Goal: Transaction & Acquisition: Book appointment/travel/reservation

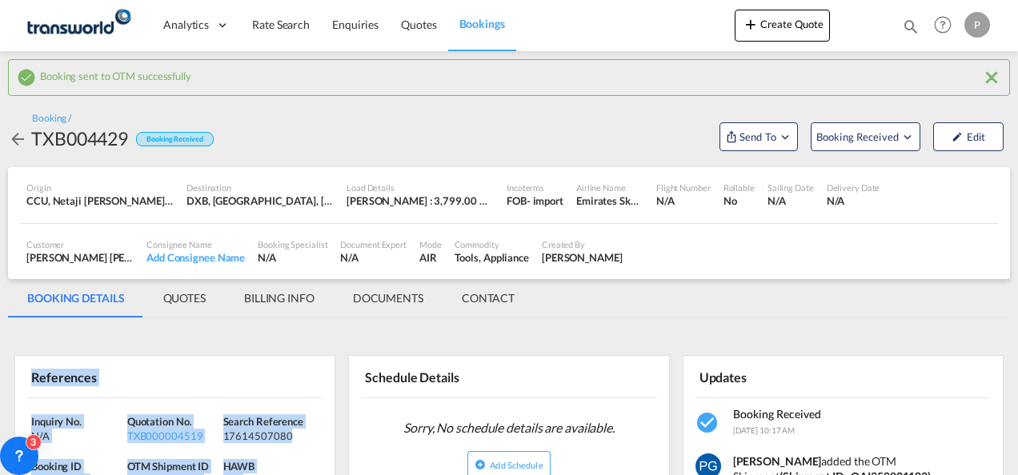
scroll to position [108, 0]
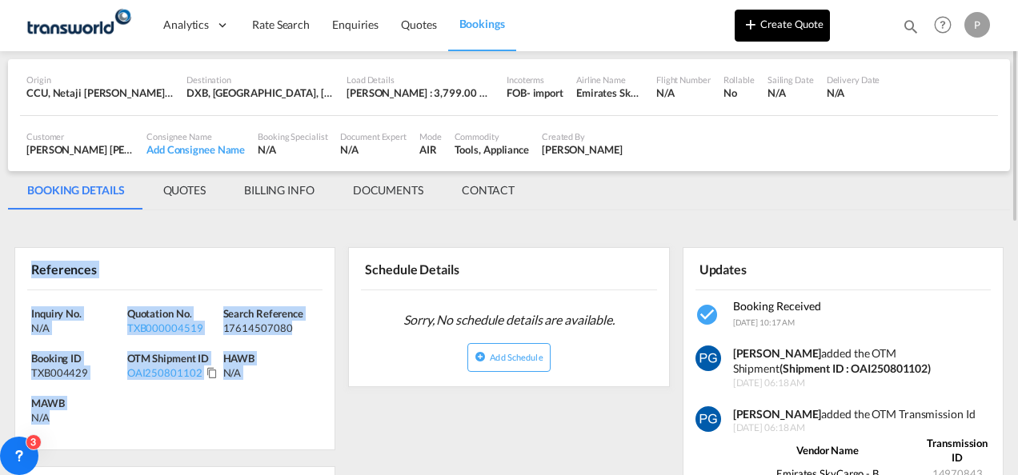
click at [752, 29] on md-icon "icon-plus 400-fg" at bounding box center [750, 23] width 19 height 19
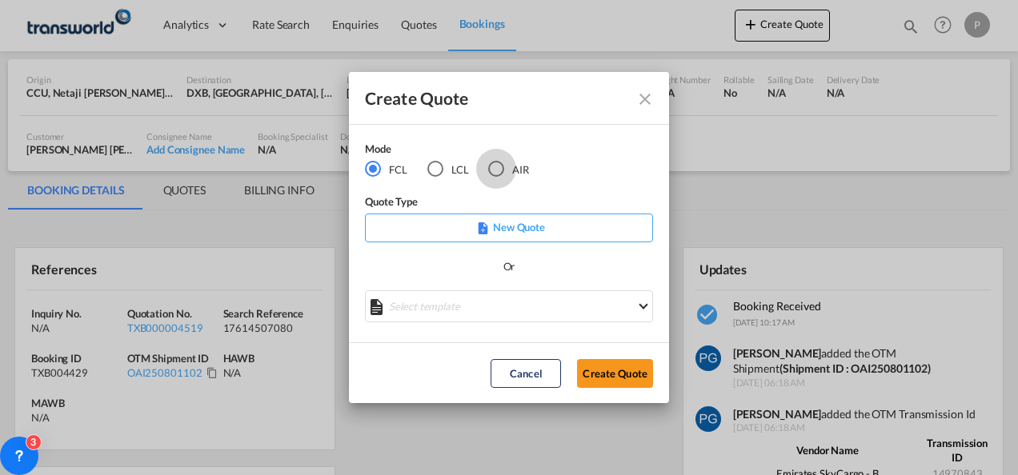
click at [493, 171] on div "AIR" at bounding box center [496, 169] width 16 height 16
click at [602, 373] on button "Create Quote" at bounding box center [615, 373] width 76 height 29
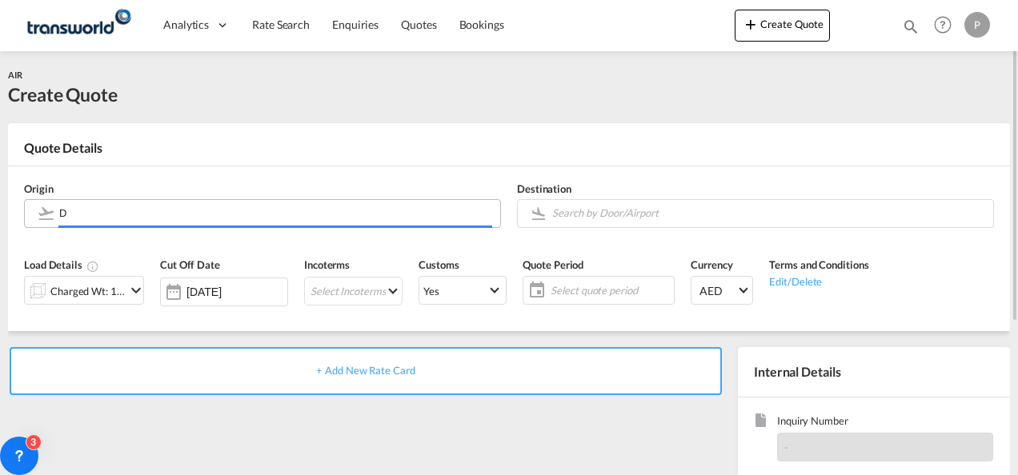
click at [192, 210] on input "D" at bounding box center [275, 213] width 433 height 28
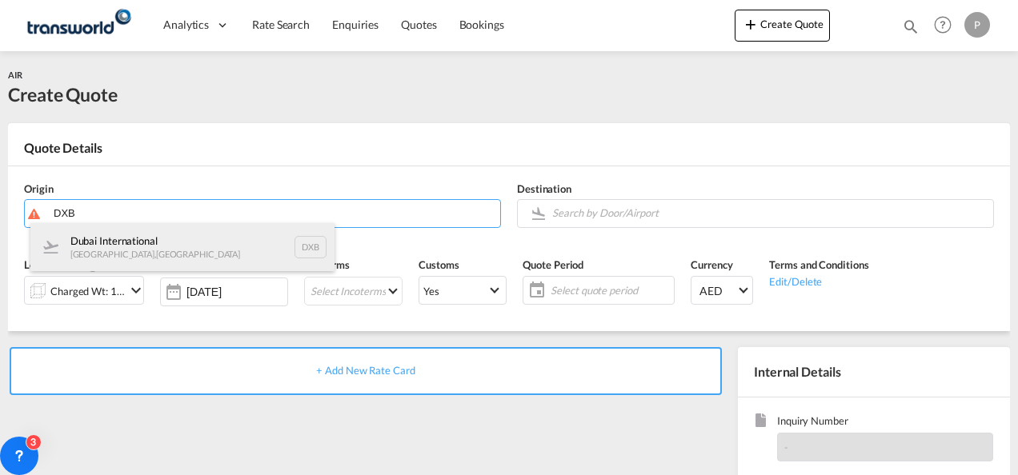
click at [165, 237] on div "Dubai International [GEOGRAPHIC_DATA] , [GEOGRAPHIC_DATA] DXB" at bounding box center [182, 247] width 304 height 48
type input "Dubai International, [GEOGRAPHIC_DATA], DXB"
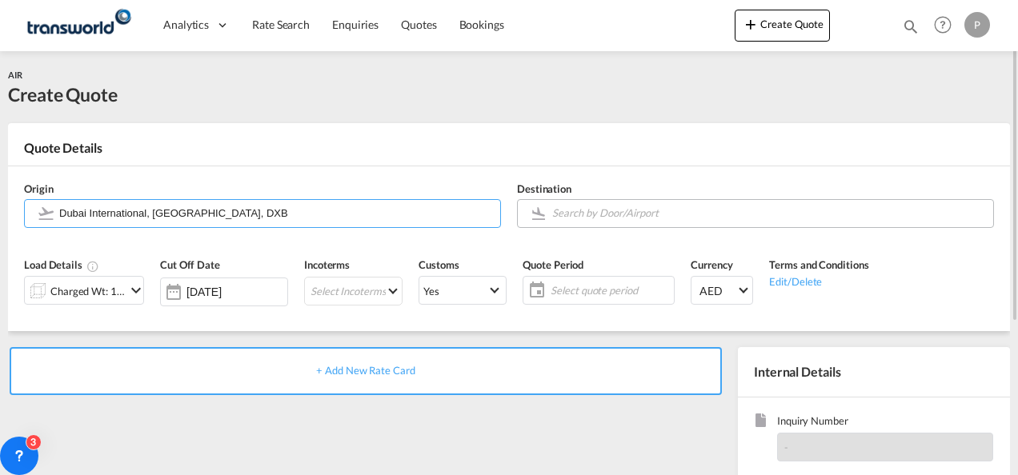
click at [584, 214] on body "Analytics Dashboard Rate Search Enquiries Quotes Bookings" at bounding box center [509, 237] width 1018 height 475
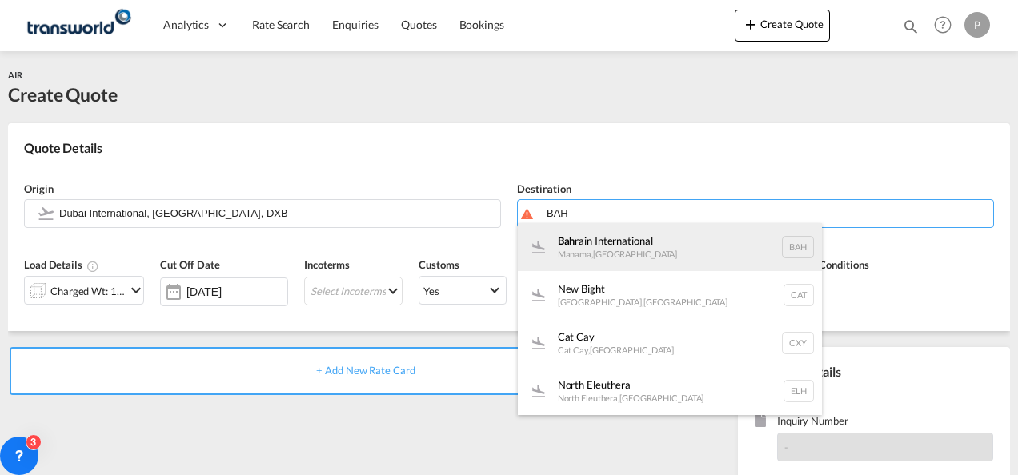
click at [590, 237] on div "Bah rain International Manama , [GEOGRAPHIC_DATA] BAH" at bounding box center [670, 247] width 304 height 48
type input "Bahrain International, [GEOGRAPHIC_DATA], BAH"
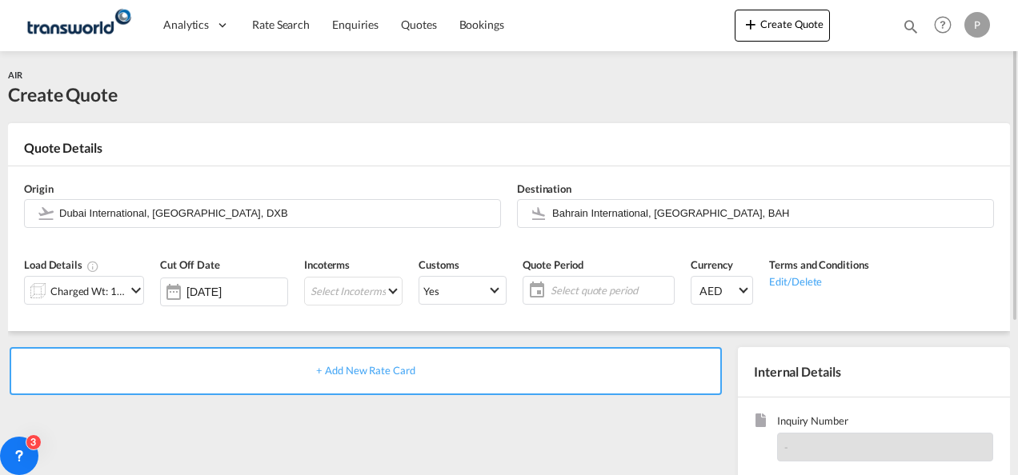
click at [129, 286] on md-icon "icon-chevron-down" at bounding box center [135, 290] width 19 height 19
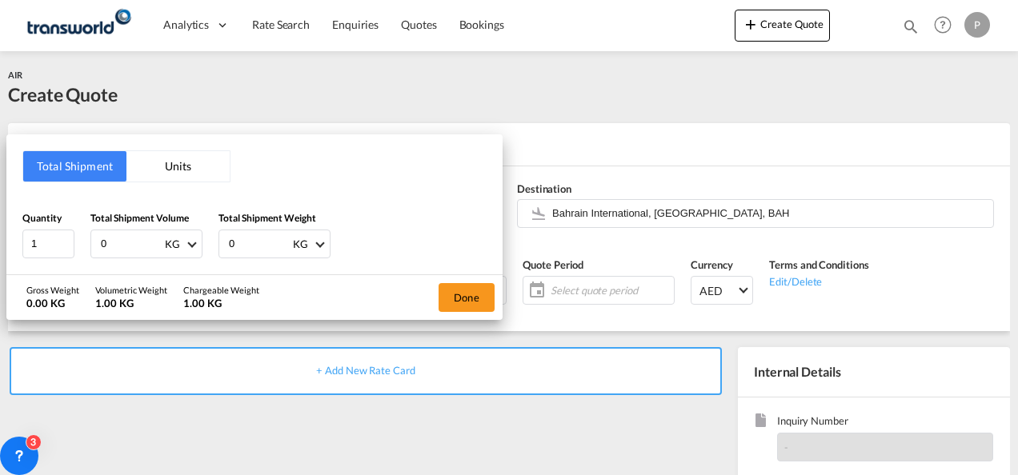
click at [122, 247] on input "0" at bounding box center [131, 243] width 64 height 27
type input "505"
click at [243, 238] on input "0" at bounding box center [259, 243] width 64 height 27
type input "505"
click at [477, 296] on button "Done" at bounding box center [466, 297] width 56 height 29
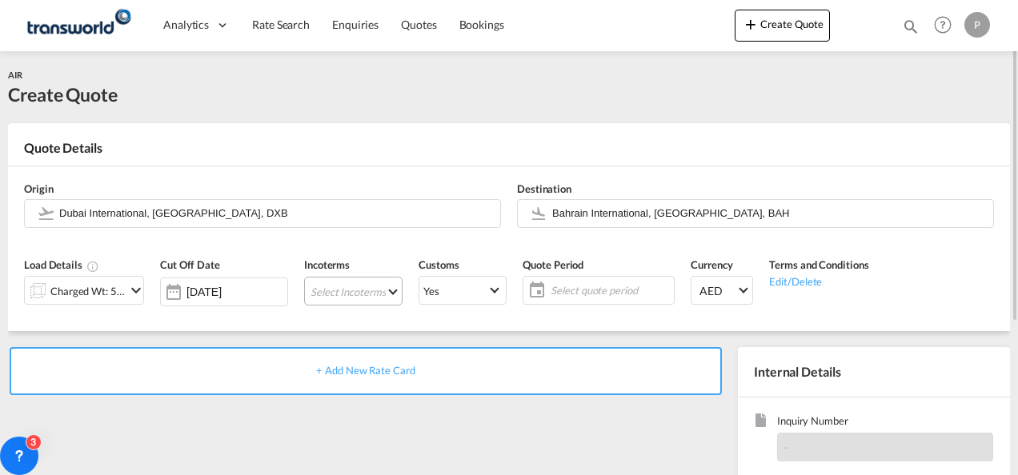
click at [341, 300] on md-select "Select Incoterms FAS - import Free Alongside Ship CFR - import Cost and Freight…" at bounding box center [353, 291] width 98 height 29
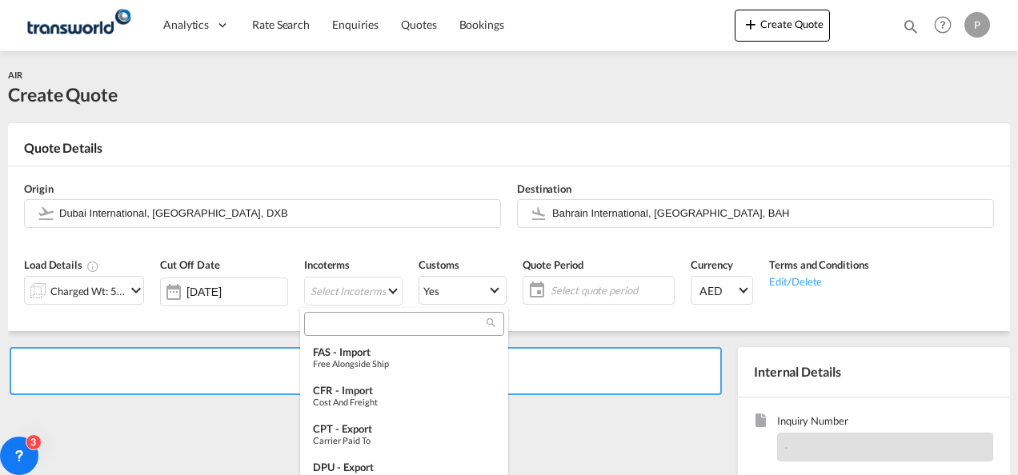
click at [338, 326] on input "search" at bounding box center [398, 324] width 178 height 14
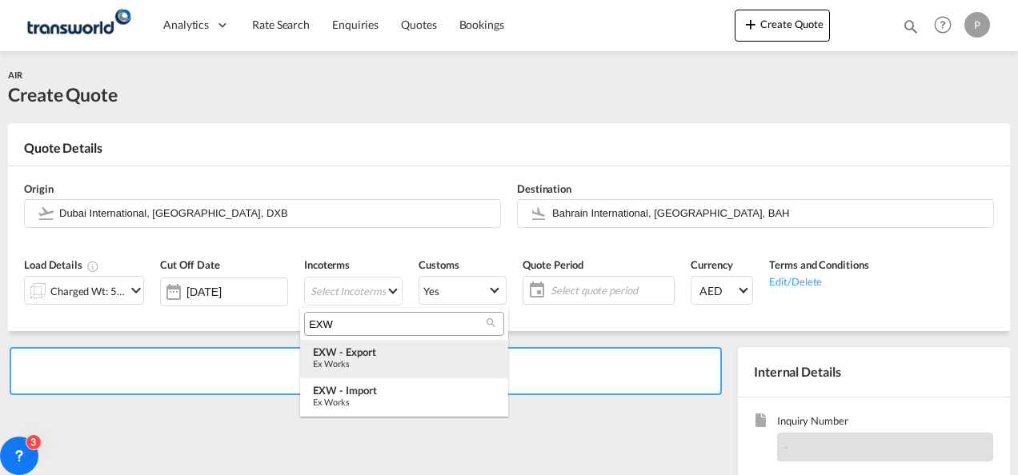
type input "EXW"
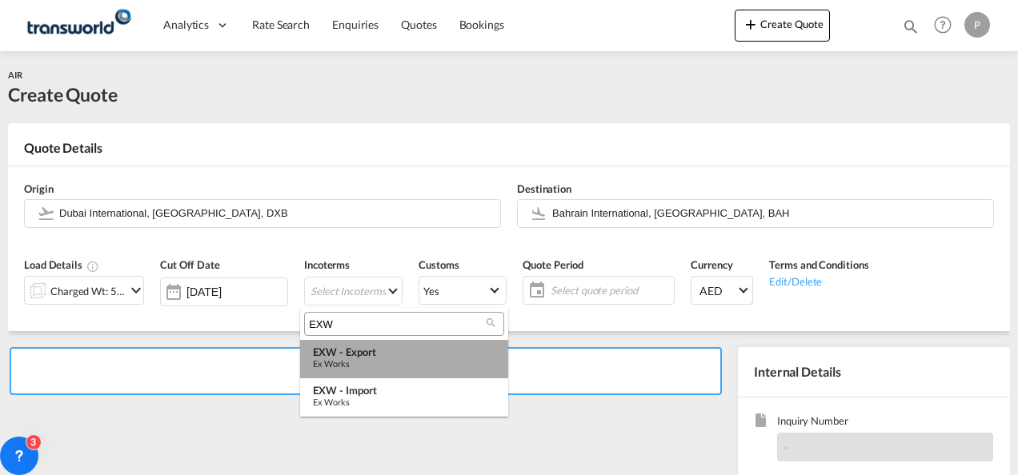
click at [362, 357] on div "EXW - export" at bounding box center [404, 352] width 182 height 13
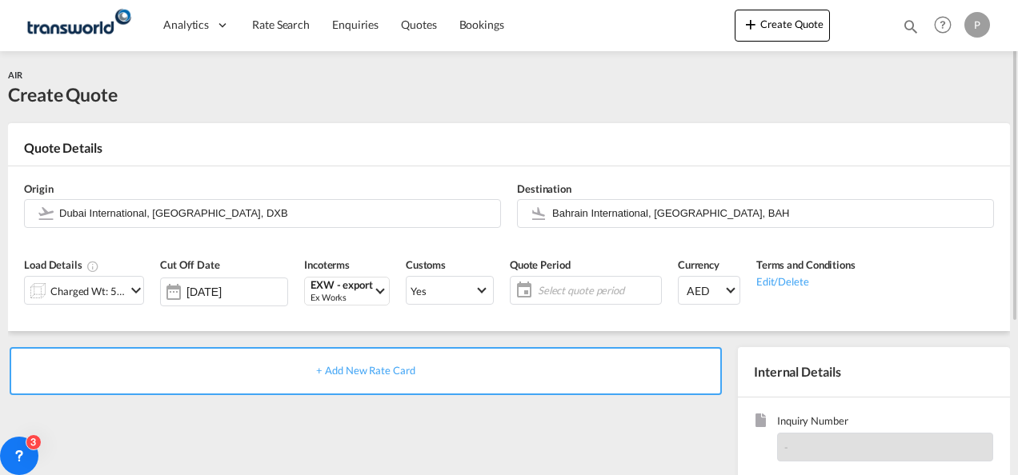
click at [557, 298] on span "Select quote period" at bounding box center [597, 290] width 127 height 22
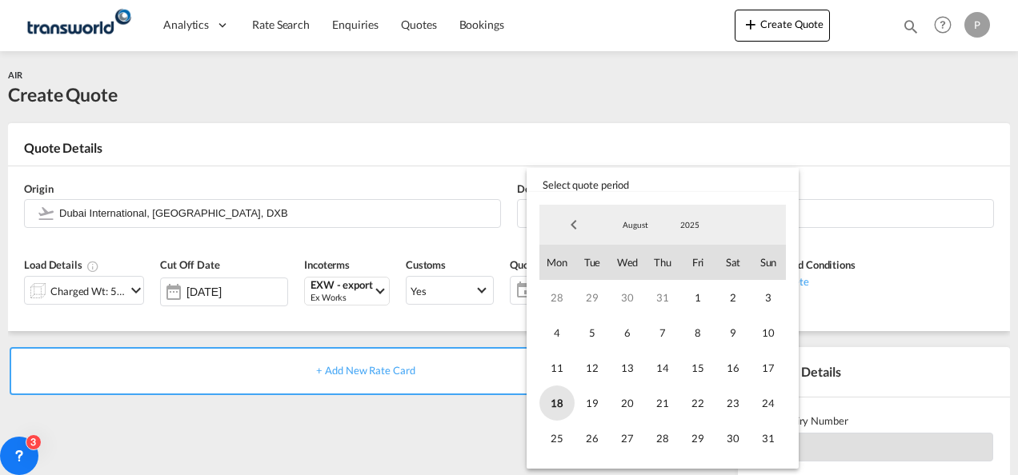
click at [562, 408] on span "18" at bounding box center [556, 403] width 35 height 35
click at [774, 446] on span "31" at bounding box center [767, 438] width 35 height 35
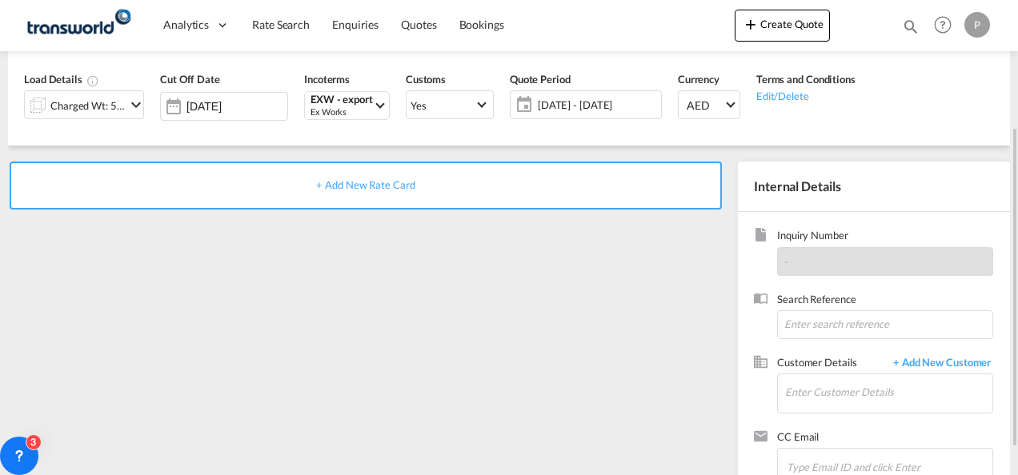
scroll to position [186, 0]
click at [811, 323] on input at bounding box center [885, 324] width 216 height 29
click at [822, 390] on input "Enter Customer Details" at bounding box center [888, 392] width 207 height 36
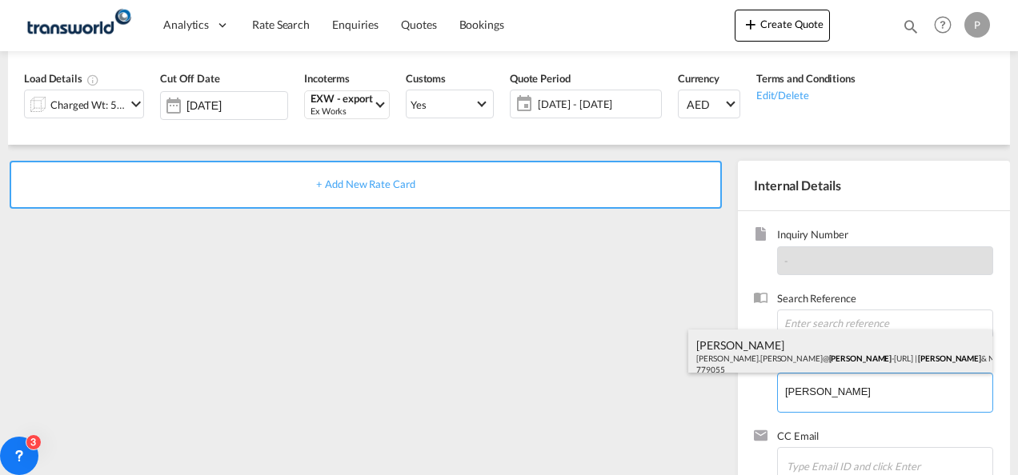
click at [789, 348] on div "[PERSON_NAME] [PERSON_NAME].[PERSON_NAME]@ [PERSON_NAME].com | [PERSON_NAME] & …" at bounding box center [840, 357] width 304 height 54
type input "[PERSON_NAME] & NEPHEW [PERSON_NAME], [PERSON_NAME][EMAIL_ADDRESS][PERSON_NAME]…"
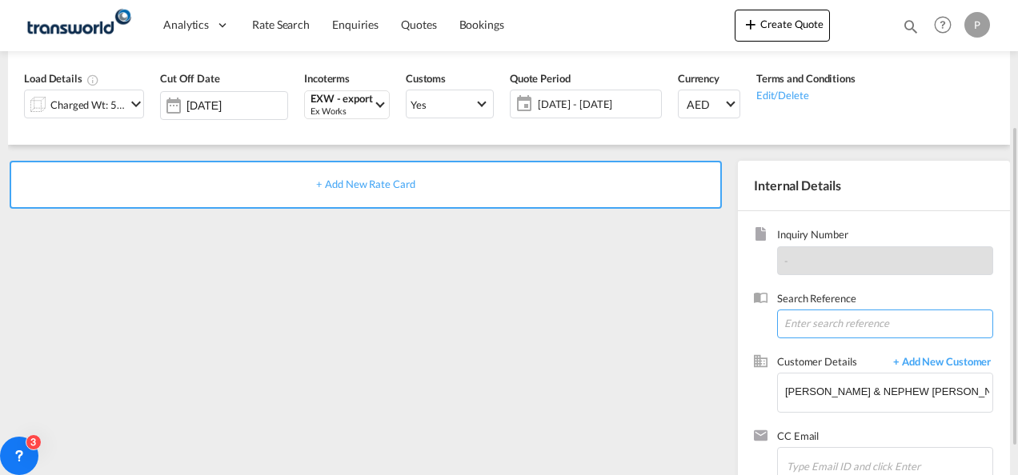
click at [840, 326] on input at bounding box center [885, 324] width 216 height 29
paste input "15506995424"
type input "15506995424"
click at [387, 186] on span "+ Add New Rate Card" at bounding box center [365, 184] width 98 height 13
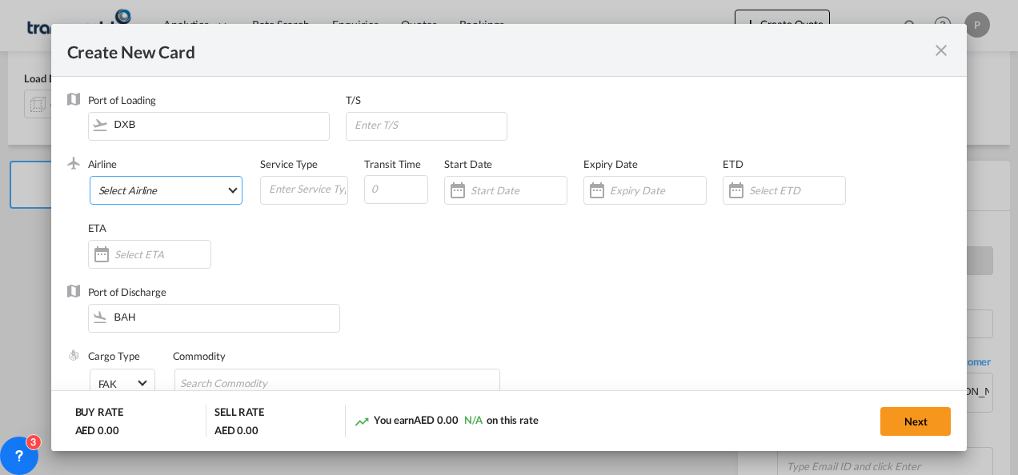
click at [219, 192] on md-select "Select Airline AIR EXPRESS S.A. (1166- / -) CMA CGM Air Cargo (1140-2C / -) DDW…" at bounding box center [167, 190] width 154 height 29
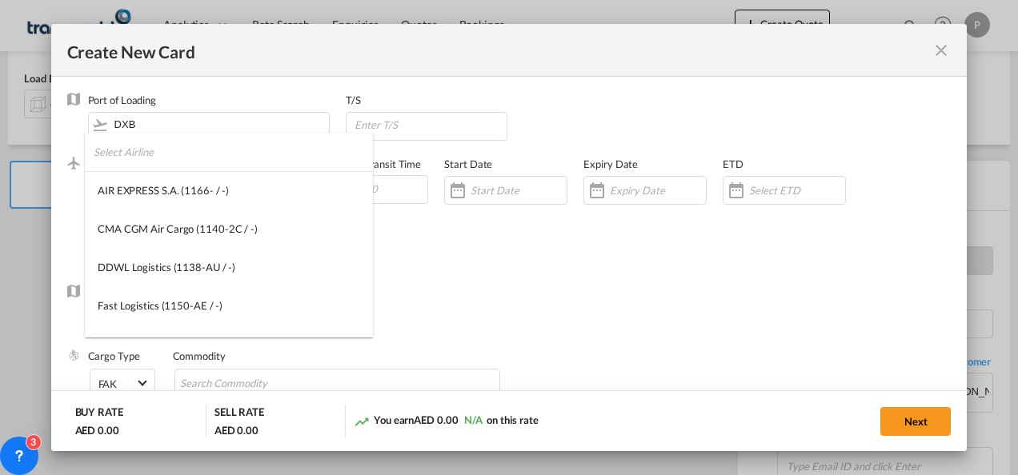
click at [150, 158] on input "search" at bounding box center [233, 152] width 279 height 38
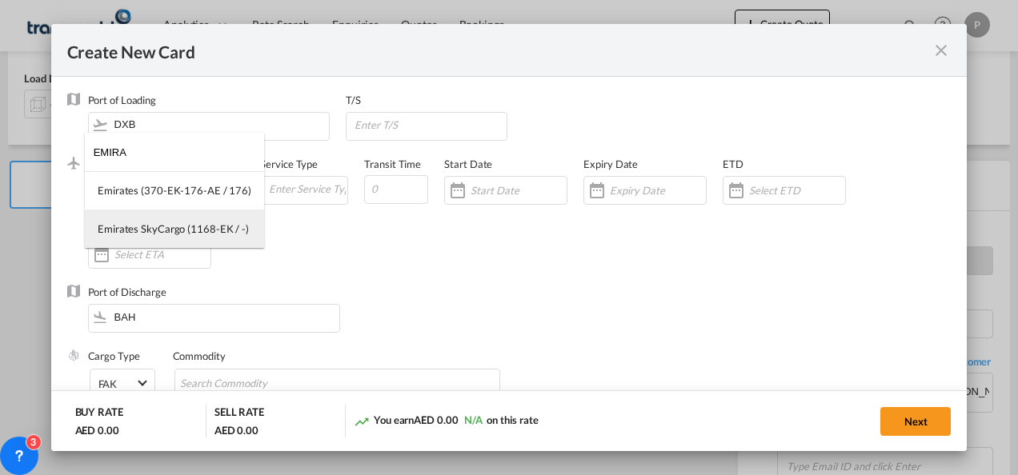
type input "EMIRA"
click at [170, 216] on md-option "Emirates SkyCargo (1168-EK / -)" at bounding box center [174, 229] width 179 height 38
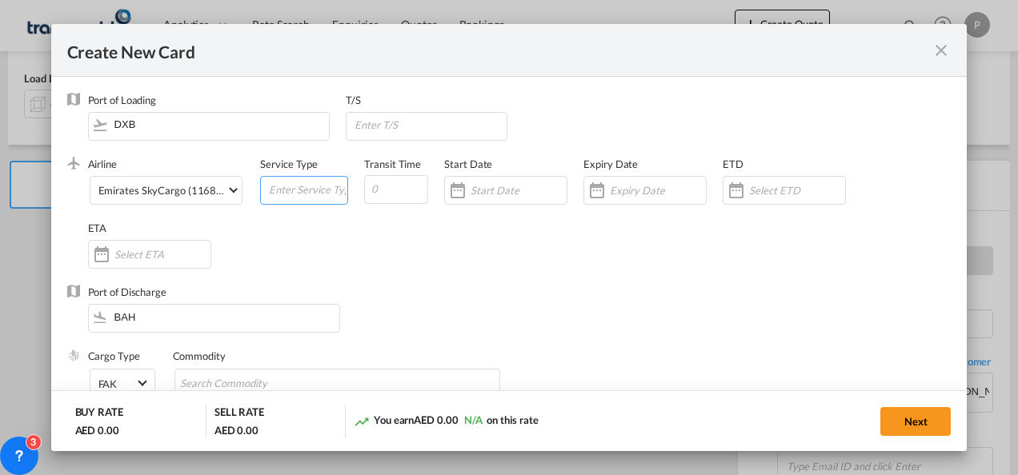
click at [283, 194] on input "Create New Card ..." at bounding box center [307, 189] width 80 height 24
type input "EXW EXPORT"
click at [629, 192] on input "Create New Card ..." at bounding box center [658, 190] width 96 height 13
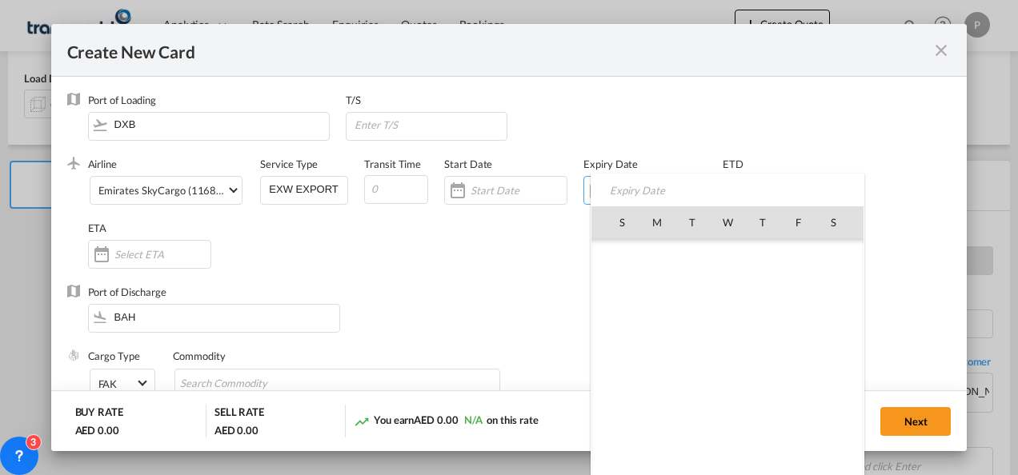
scroll to position [370357, 0]
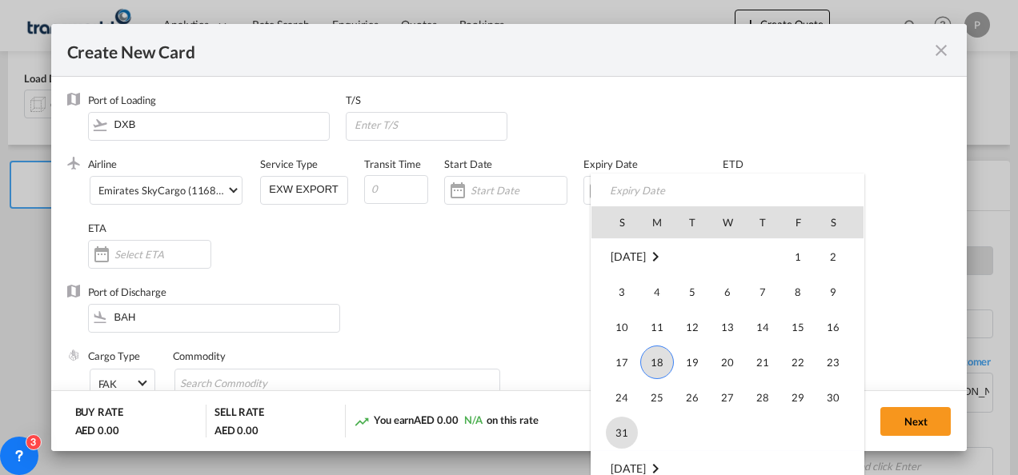
click at [627, 430] on span "31" at bounding box center [622, 433] width 32 height 32
type input "[DATE]"
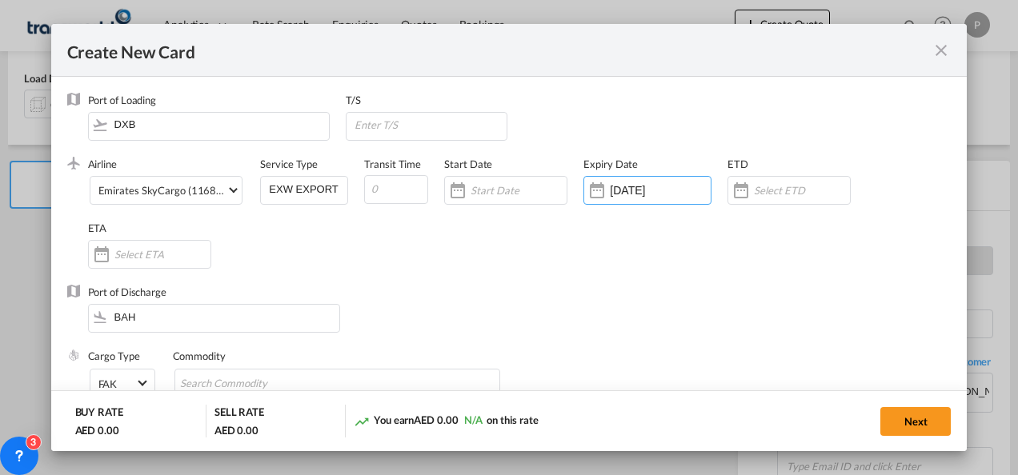
scroll to position [129, 0]
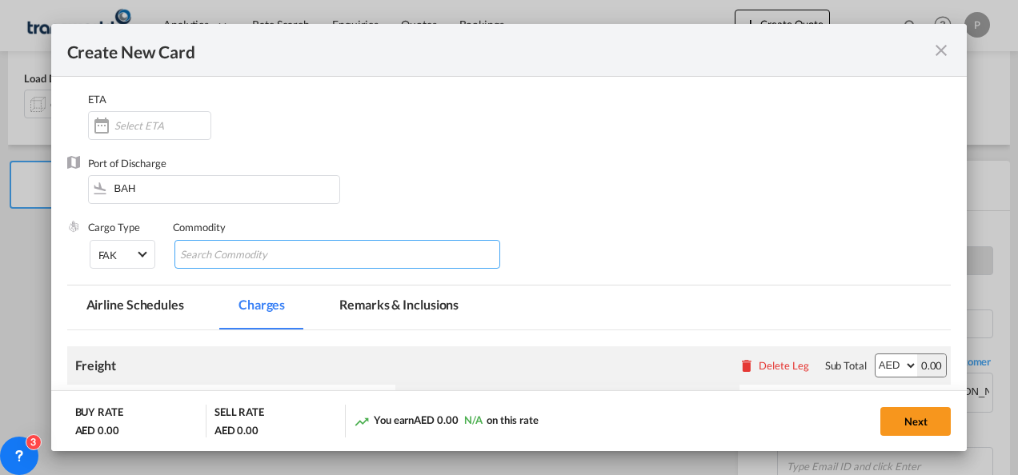
click at [347, 256] on md-chips-wrap "Chips container with autocompletion. Enter the text area, type text to search, …" at bounding box center [337, 254] width 326 height 29
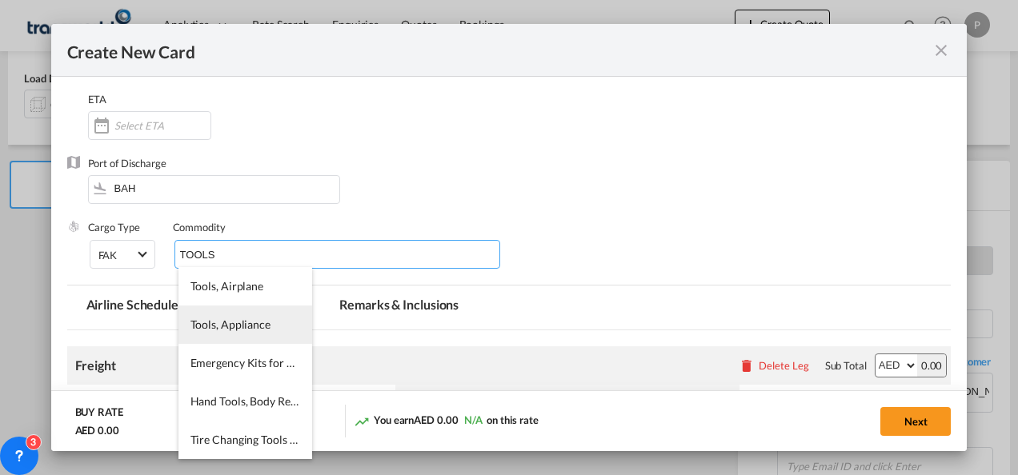
type input "TOOLS"
click at [222, 318] on span "Tools, Appliance" at bounding box center [230, 325] width 80 height 14
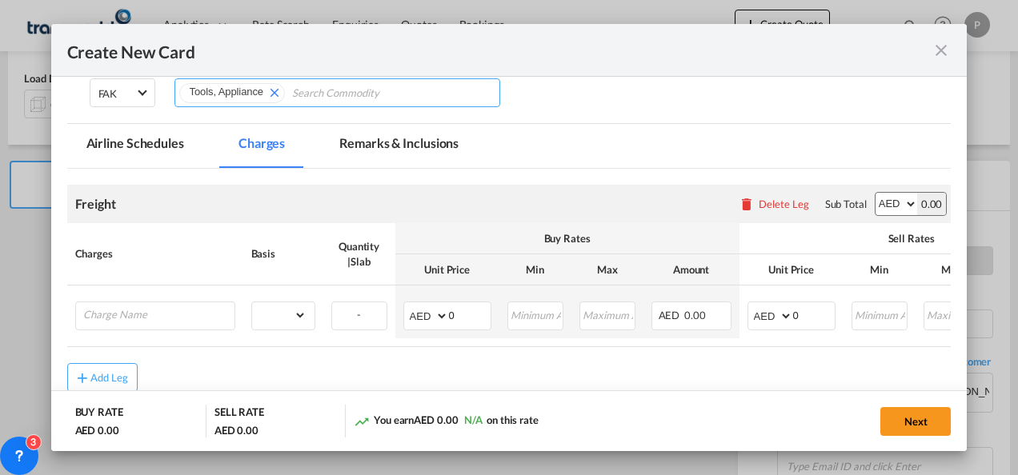
scroll to position [305, 0]
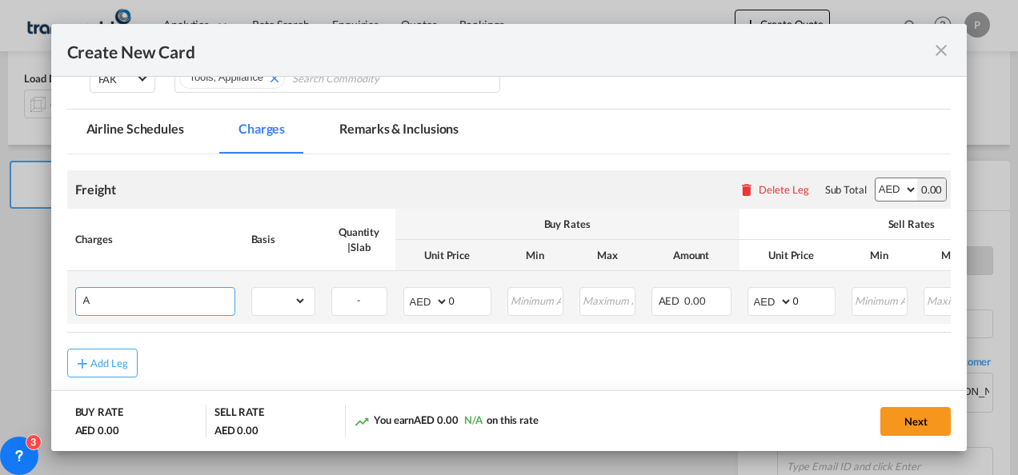
click at [158, 299] on input "A" at bounding box center [158, 300] width 151 height 24
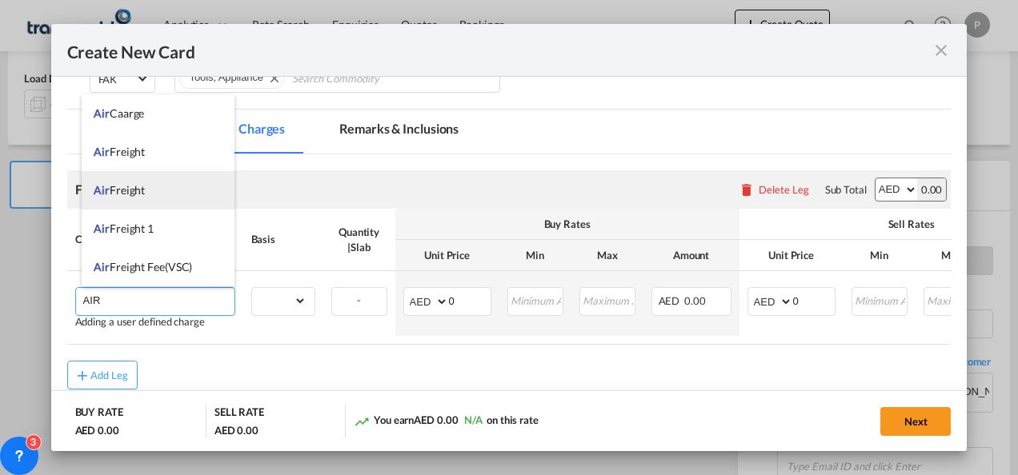
click at [146, 194] on li "Air Freight" at bounding box center [158, 190] width 153 height 38
type input "Air Freight"
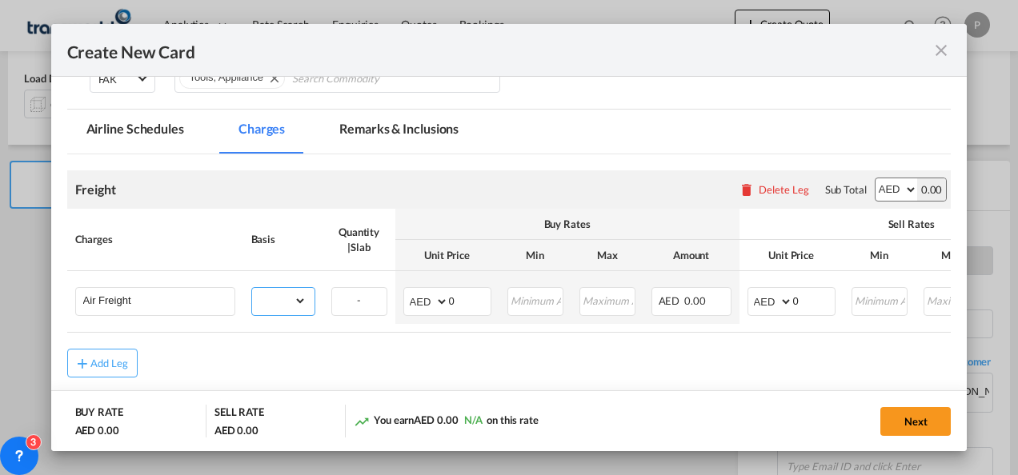
drag, startPoint x: 290, startPoint y: 298, endPoint x: 283, endPoint y: 1, distance: 297.7
click at [283, 1] on div "Create New Card Port of [GEOGRAPHIC_DATA] DXB T/S .a{fill:#aaa8ad;} Airline Emi…" at bounding box center [509, 237] width 1018 height 475
select select "per_shipment"
click at [252, 288] on select "gross_weight volumetric_weight per_shipment per_bl per_km % on air freight per_…" at bounding box center [279, 301] width 54 height 26
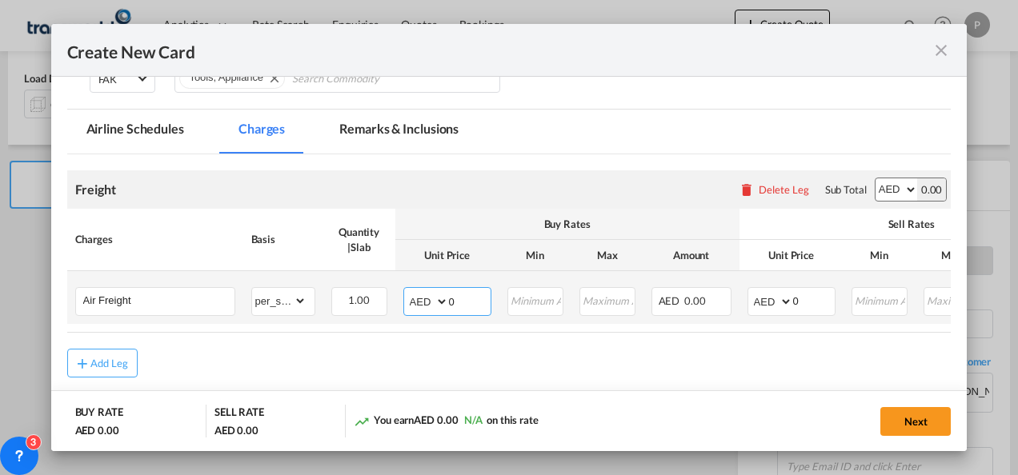
click at [453, 298] on input "0" at bounding box center [470, 300] width 42 height 24
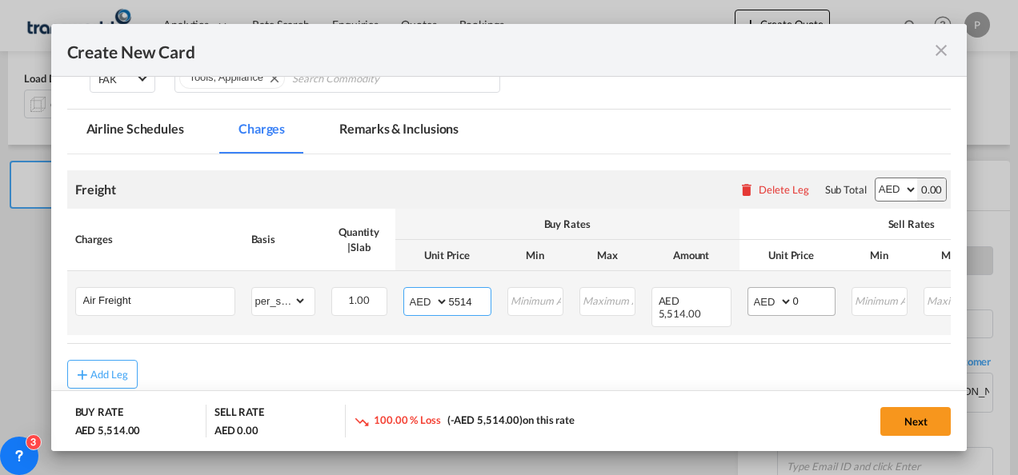
type input "5514"
click at [808, 298] on input "0" at bounding box center [814, 300] width 42 height 24
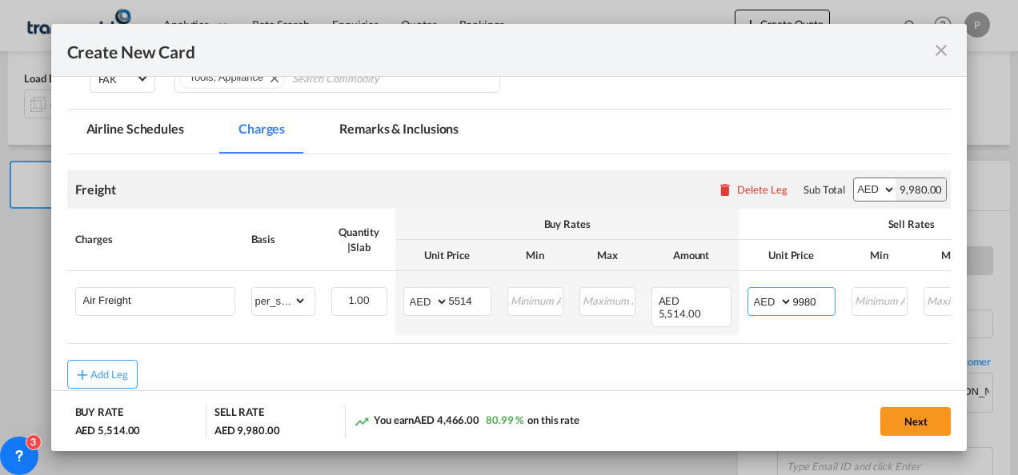
type input "9980"
click at [915, 425] on button "Next" at bounding box center [915, 421] width 70 height 29
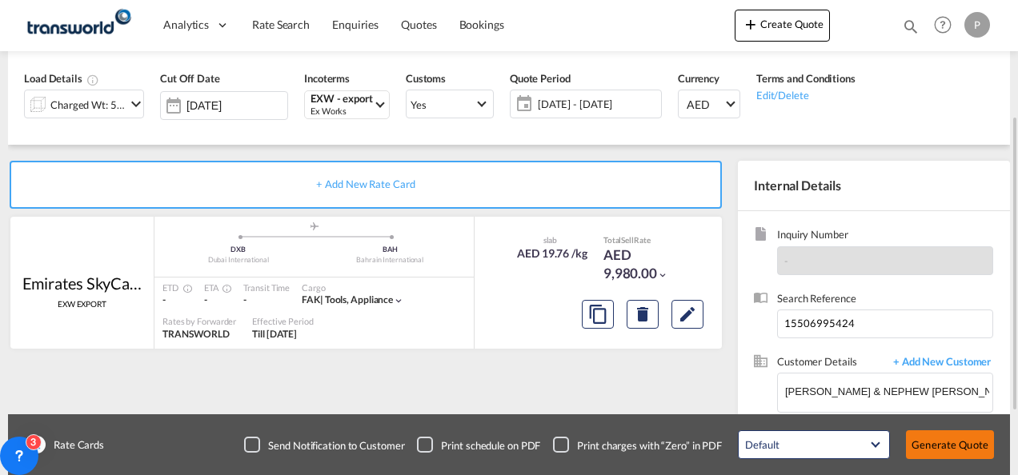
click at [966, 438] on button "Generate Quote" at bounding box center [950, 444] width 88 height 29
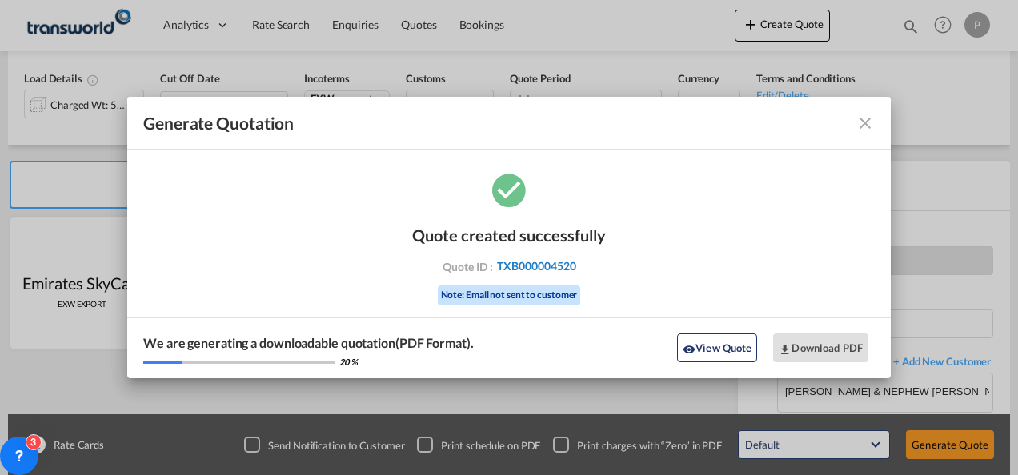
click at [520, 263] on span "TXB000004520" at bounding box center [536, 266] width 79 height 14
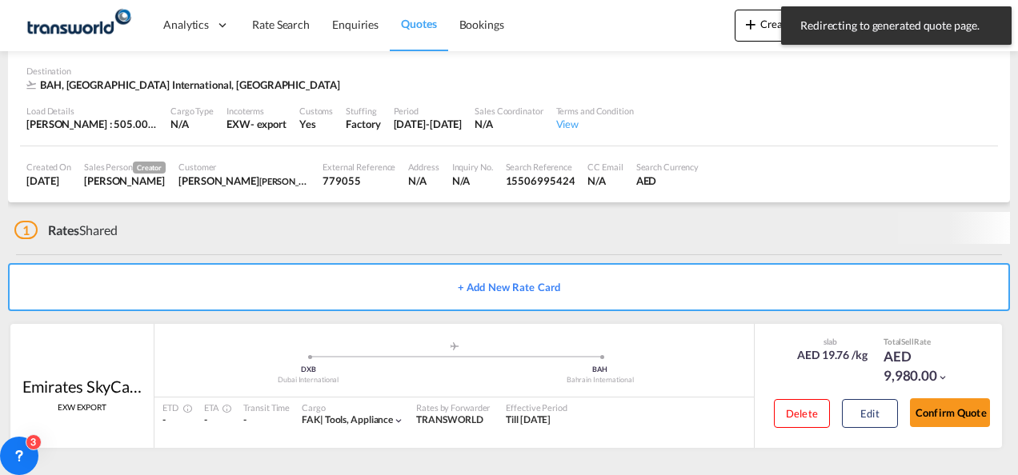
scroll to position [98, 0]
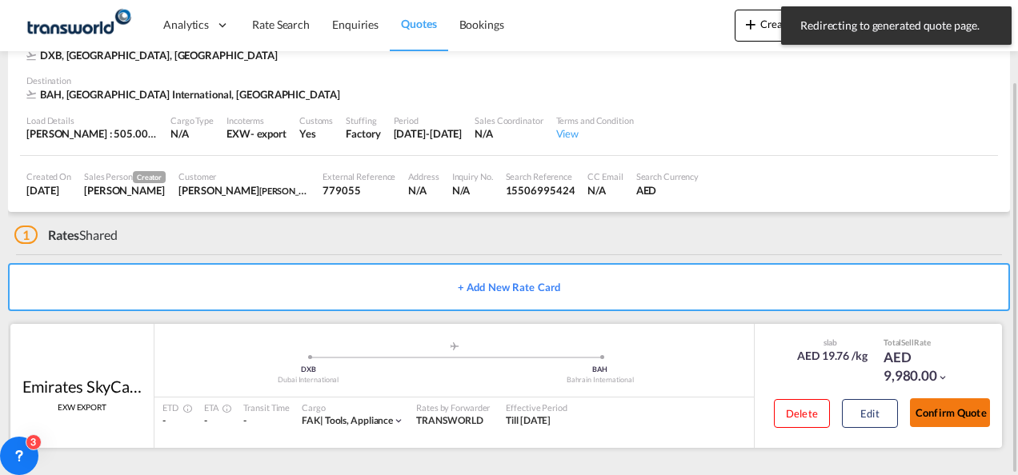
click at [958, 410] on button "Confirm Quote" at bounding box center [950, 412] width 80 height 29
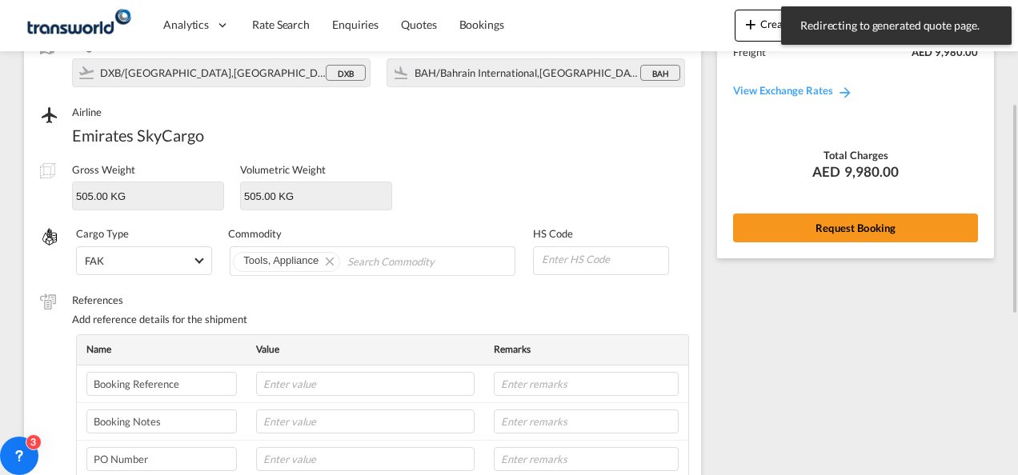
scroll to position [147, 0]
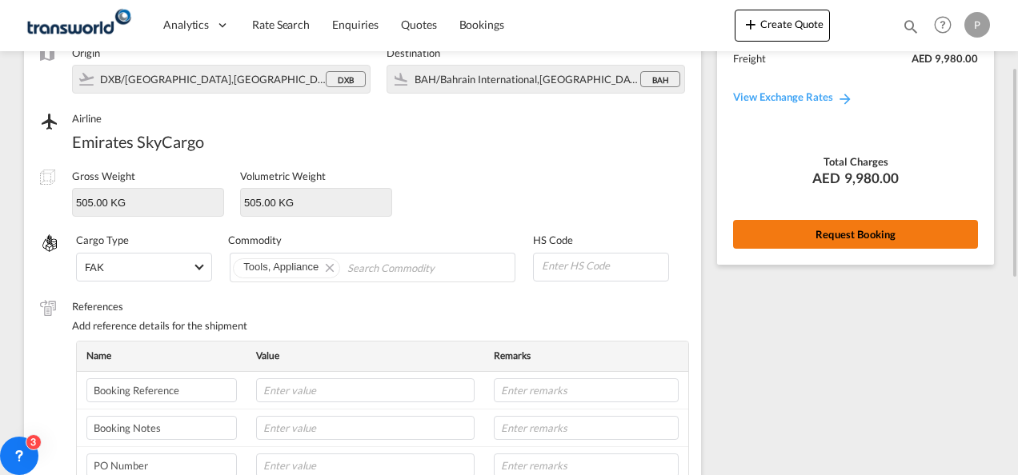
click at [824, 245] on button "Request Booking" at bounding box center [855, 234] width 245 height 29
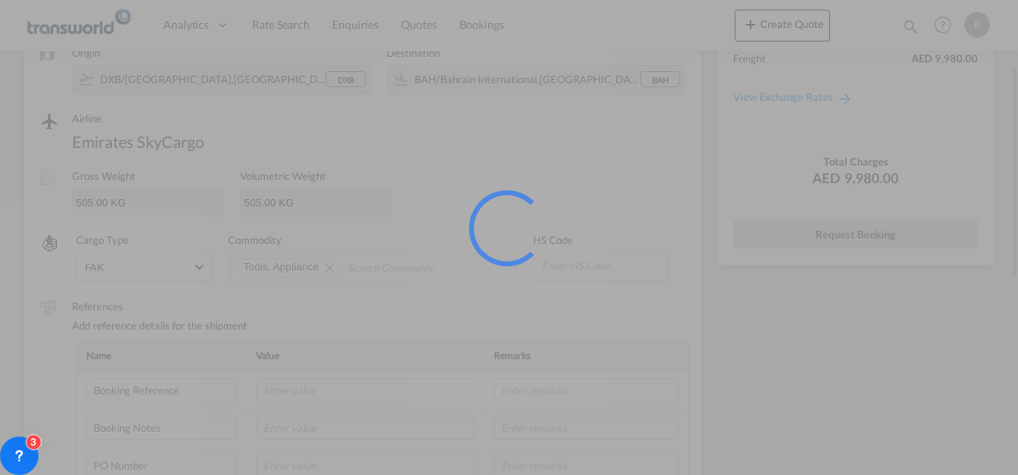
scroll to position [30, 0]
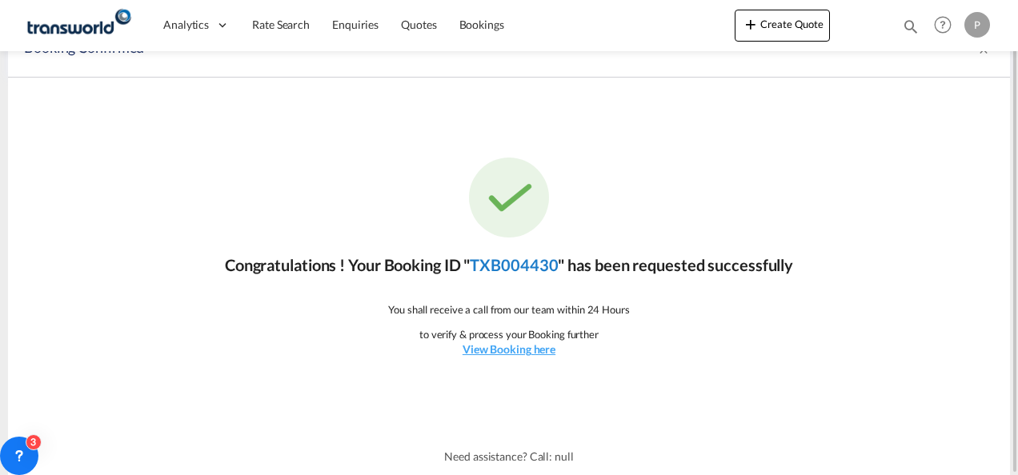
click at [521, 267] on link "TXB004430" at bounding box center [514, 264] width 88 height 19
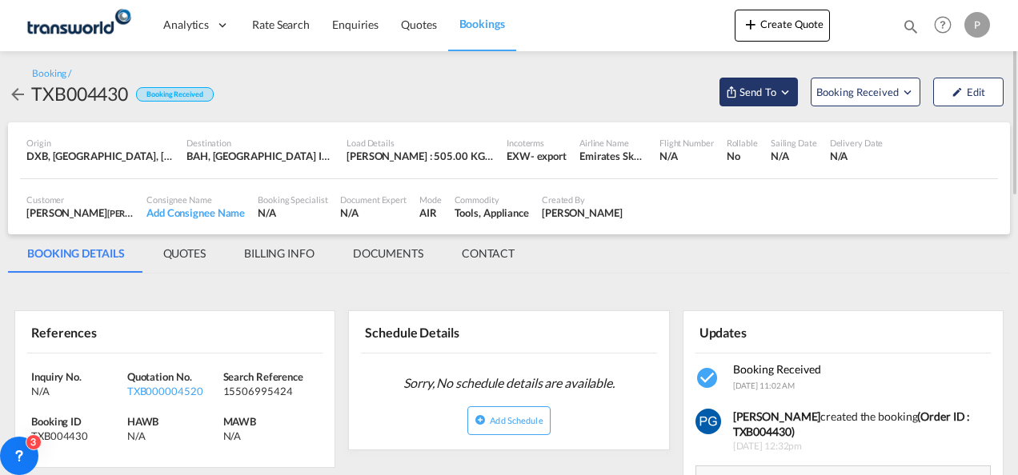
click at [789, 82] on button "Send To" at bounding box center [758, 92] width 78 height 29
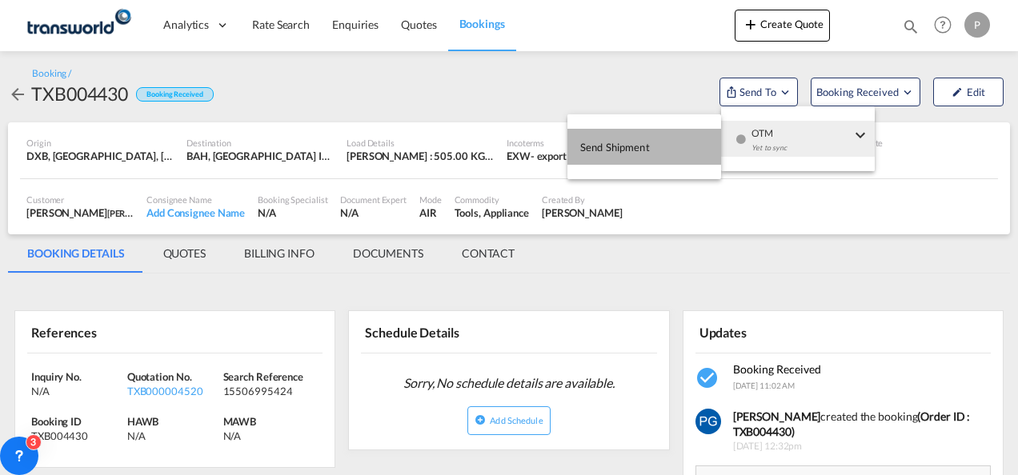
click at [682, 139] on button "Send Shipment" at bounding box center [644, 147] width 154 height 36
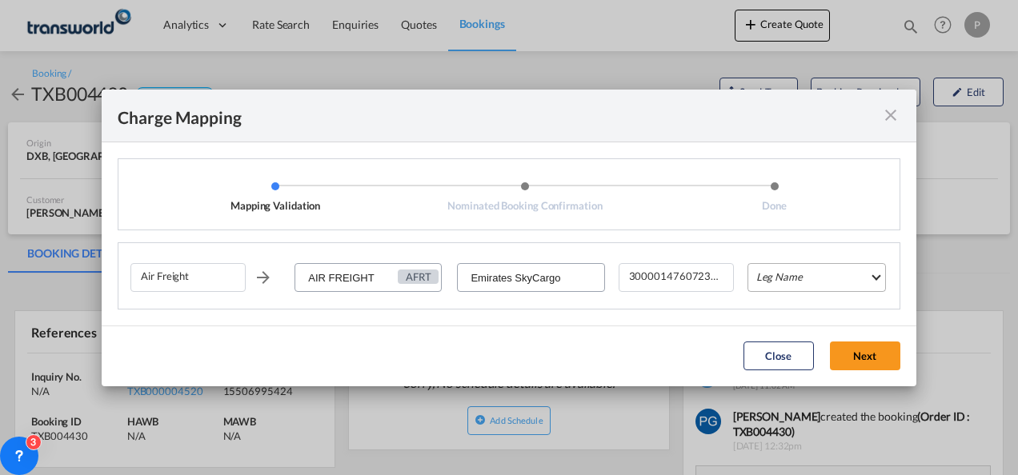
click at [784, 277] on md-select "Leg Name HANDLING ORIGIN HANDLING DESTINATION OTHERS TL PICK UP CUSTOMS ORIGIN …" at bounding box center [816, 277] width 138 height 29
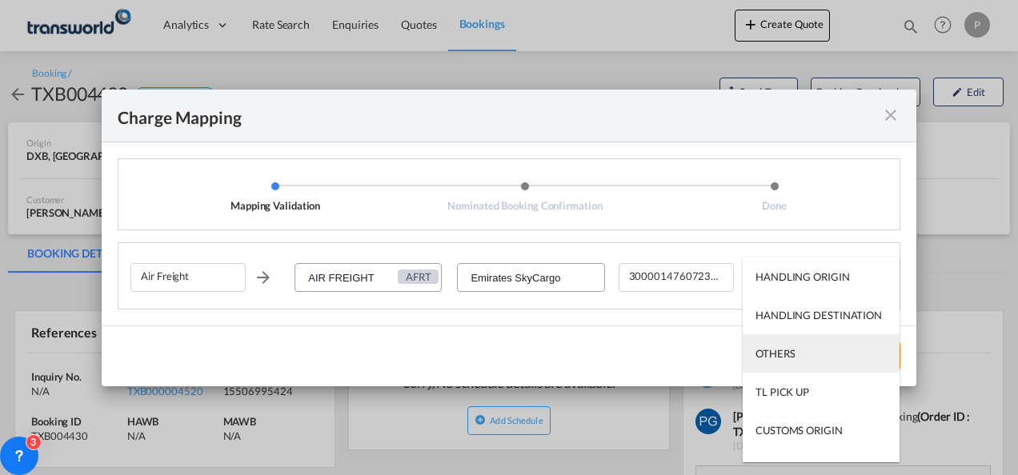
scroll to position [102, 0]
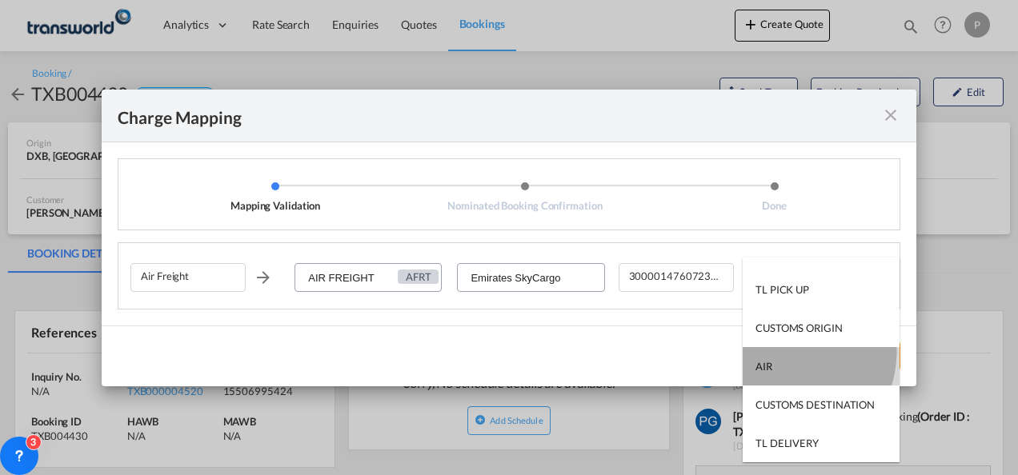
click at [785, 352] on md-option "AIR" at bounding box center [820, 366] width 157 height 38
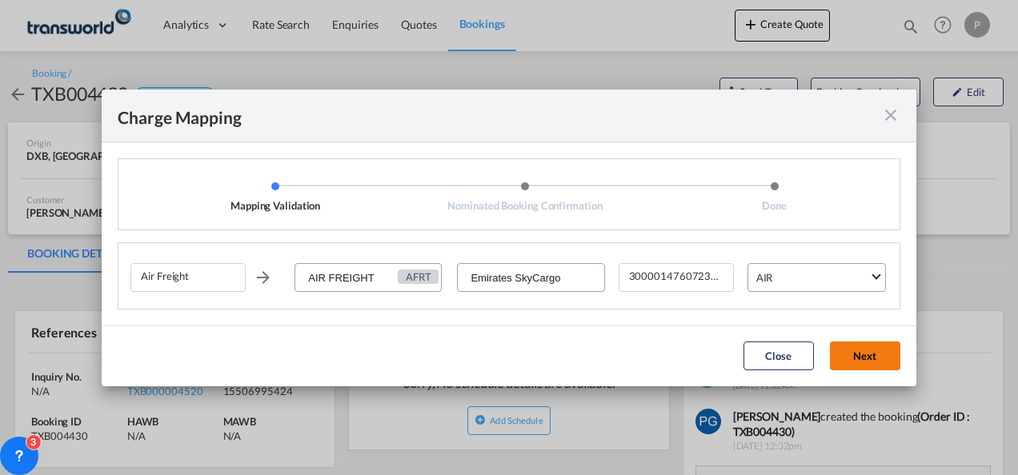
click at [855, 350] on button "Next" at bounding box center [865, 356] width 70 height 29
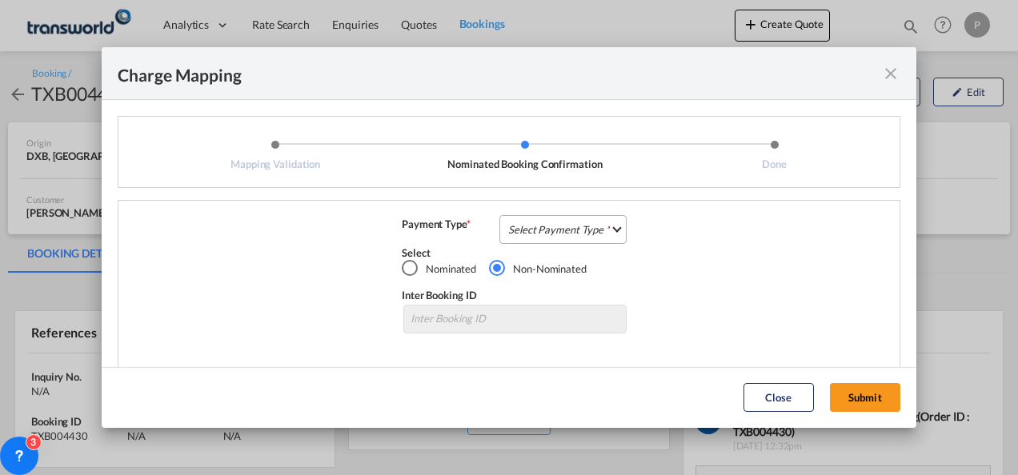
click at [541, 218] on md-select "Select Payment Type COLLECT PREPAID" at bounding box center [562, 229] width 127 height 29
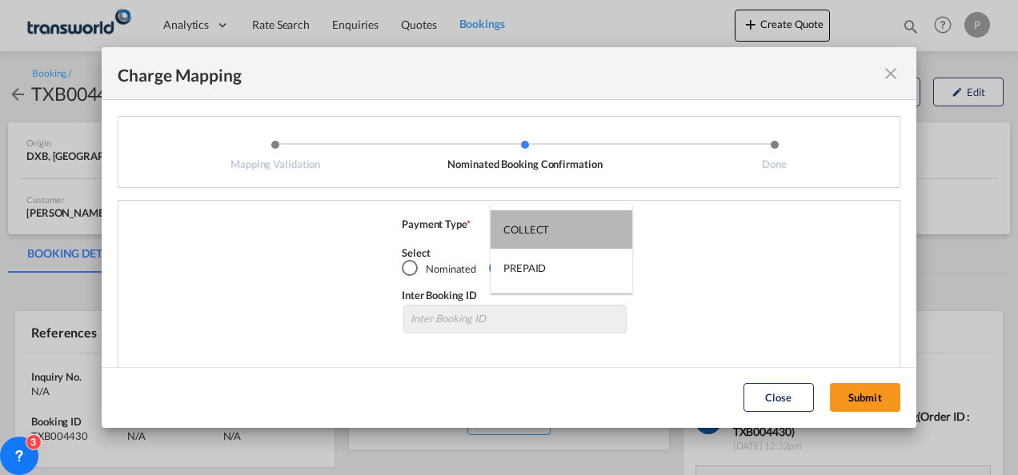
click at [541, 218] on md-option "COLLECT" at bounding box center [561, 229] width 142 height 38
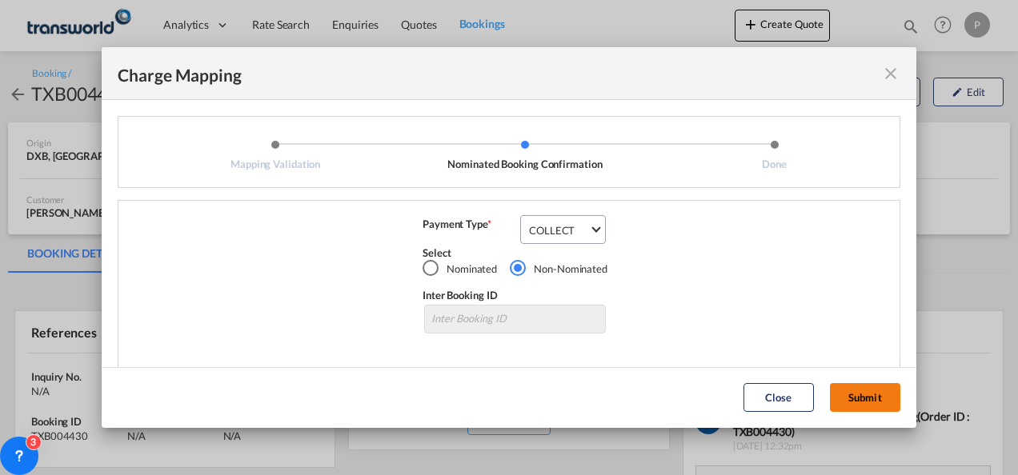
click at [850, 391] on button "Submit" at bounding box center [865, 397] width 70 height 29
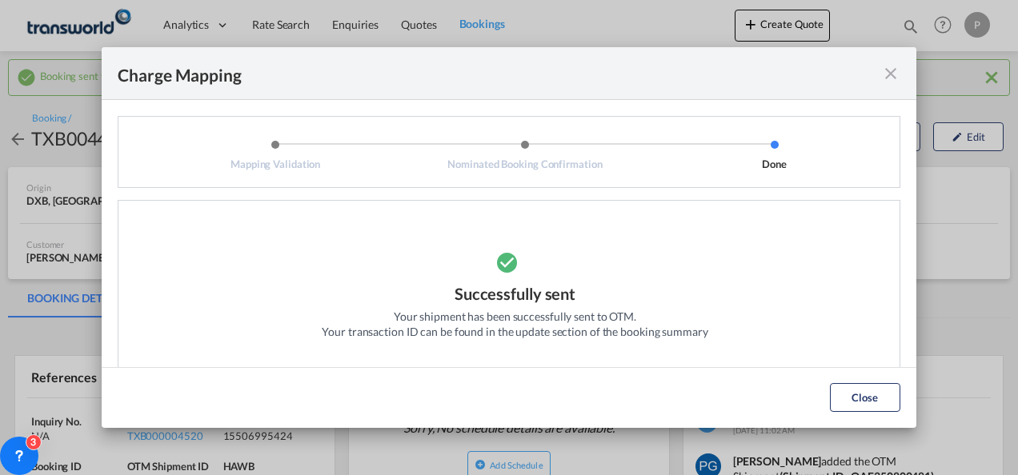
click at [894, 71] on md-icon "icon-close fg-AAA8AD cursor" at bounding box center [890, 73] width 19 height 19
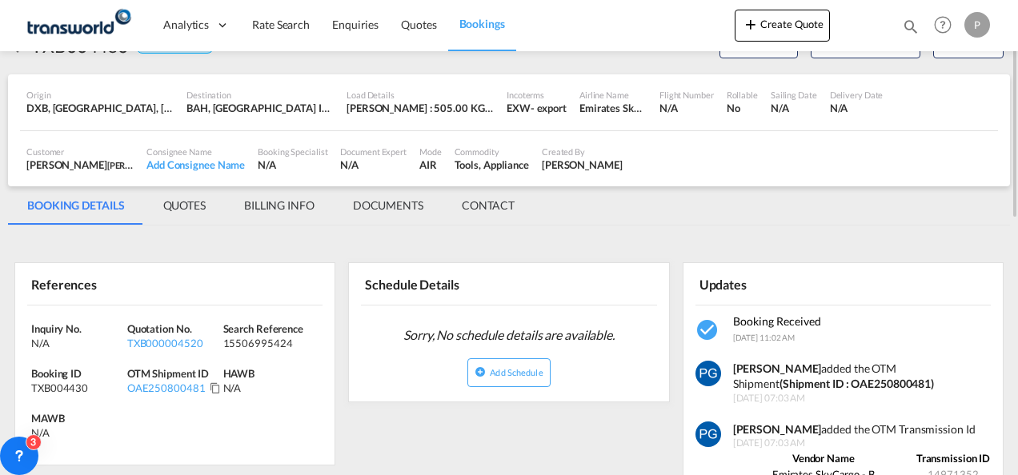
scroll to position [94, 0]
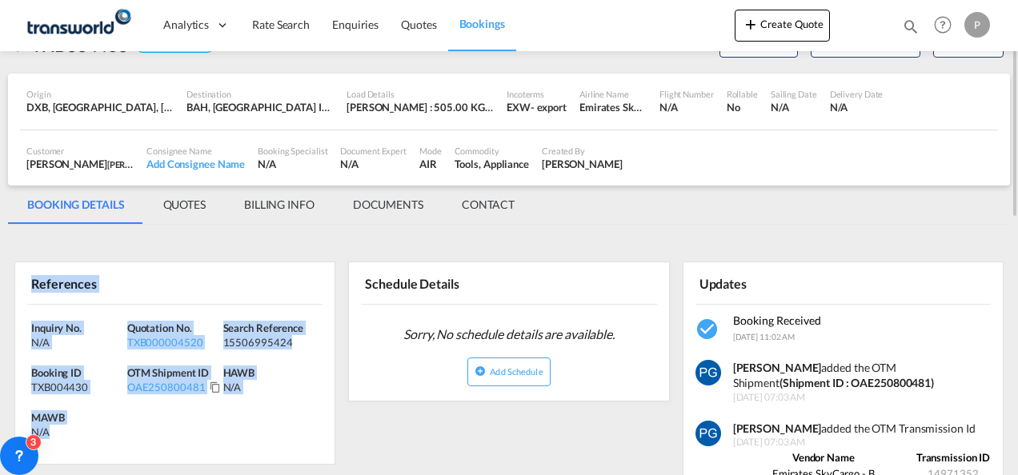
drag, startPoint x: 27, startPoint y: 280, endPoint x: 120, endPoint y: 428, distance: 174.7
click at [120, 428] on div "References Inquiry No. N/A Quotation No. TXB000004520 Search Reference 15506995…" at bounding box center [174, 363] width 321 height 203
copy div "References Inquiry No. N/A Quotation No. TXB000004520 Search Reference 15506995…"
